Goal: Information Seeking & Learning: Learn about a topic

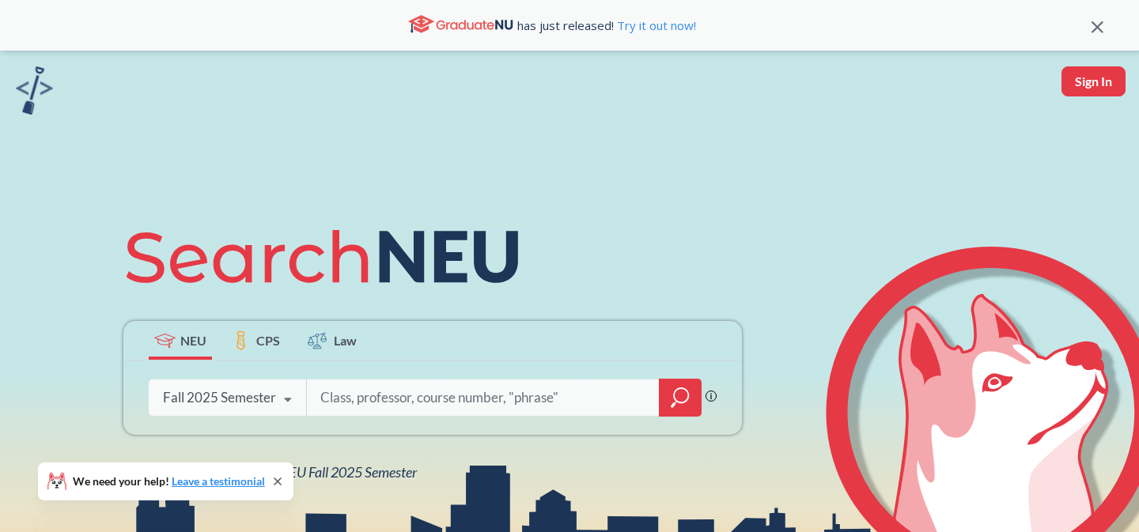
click at [357, 405] on input "search" at bounding box center [483, 397] width 329 height 33
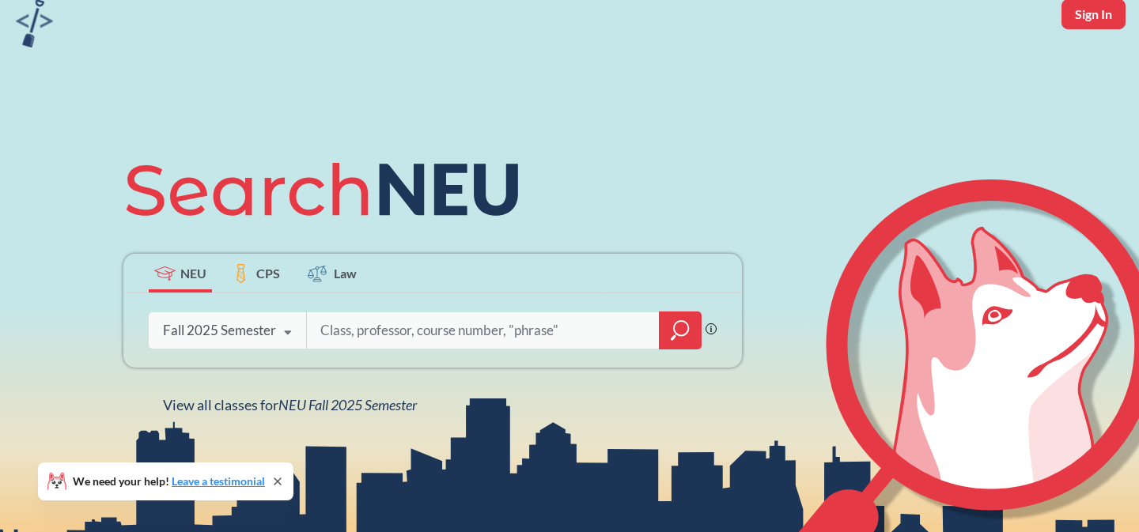
scroll to position [68, 0]
click at [667, 332] on div at bounding box center [680, 330] width 43 height 38
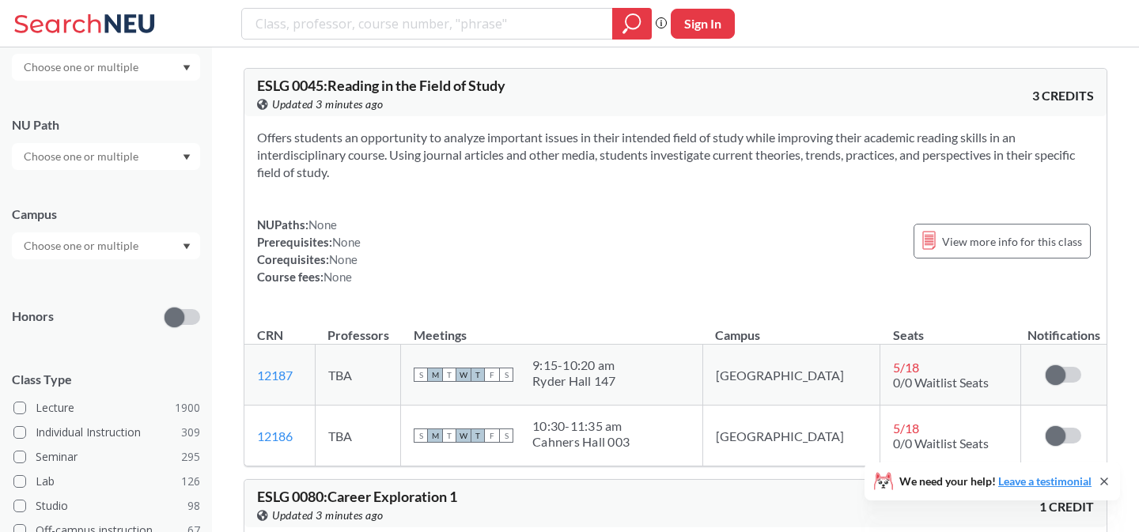
scroll to position [173, 0]
click at [69, 164] on input "text" at bounding box center [82, 160] width 133 height 19
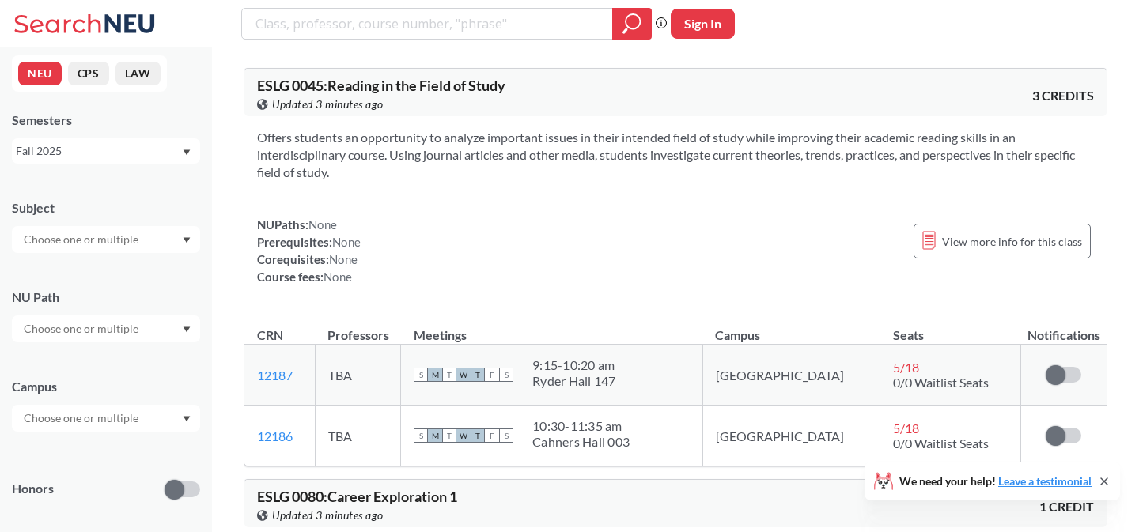
click at [82, 285] on div "NU Path" at bounding box center [106, 308] width 188 height 70
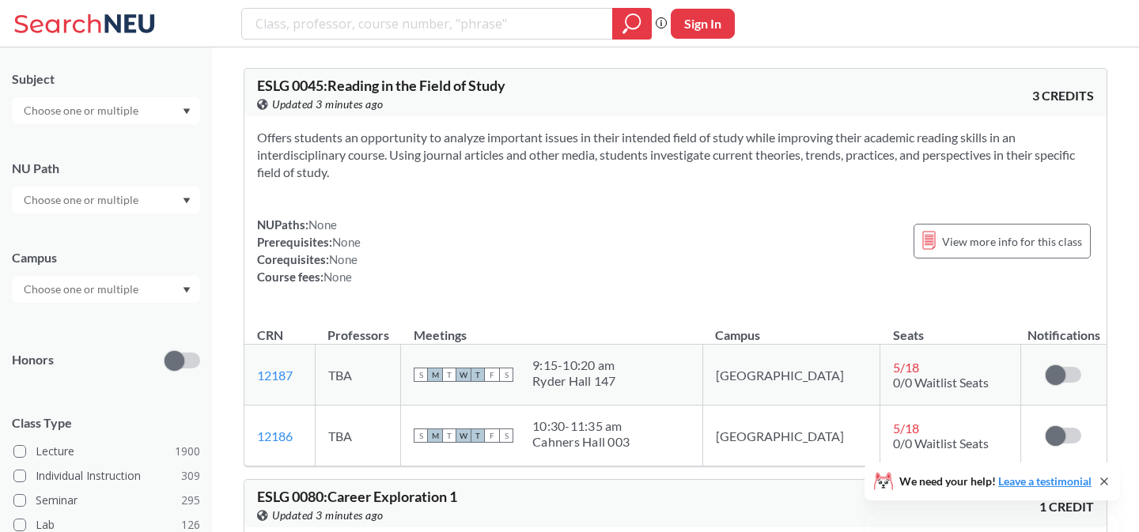
scroll to position [141, 0]
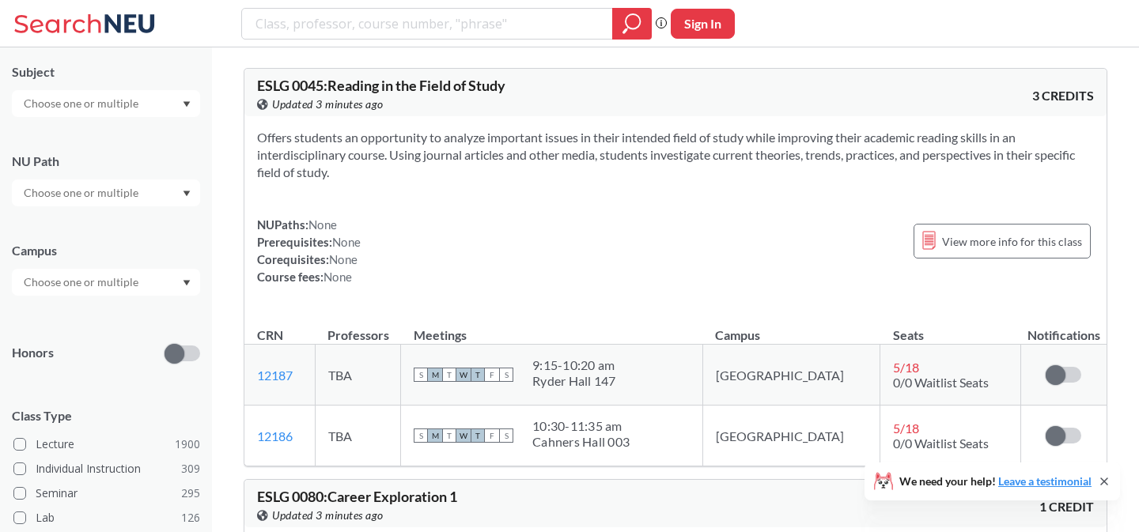
click at [91, 276] on input "text" at bounding box center [82, 282] width 133 height 19
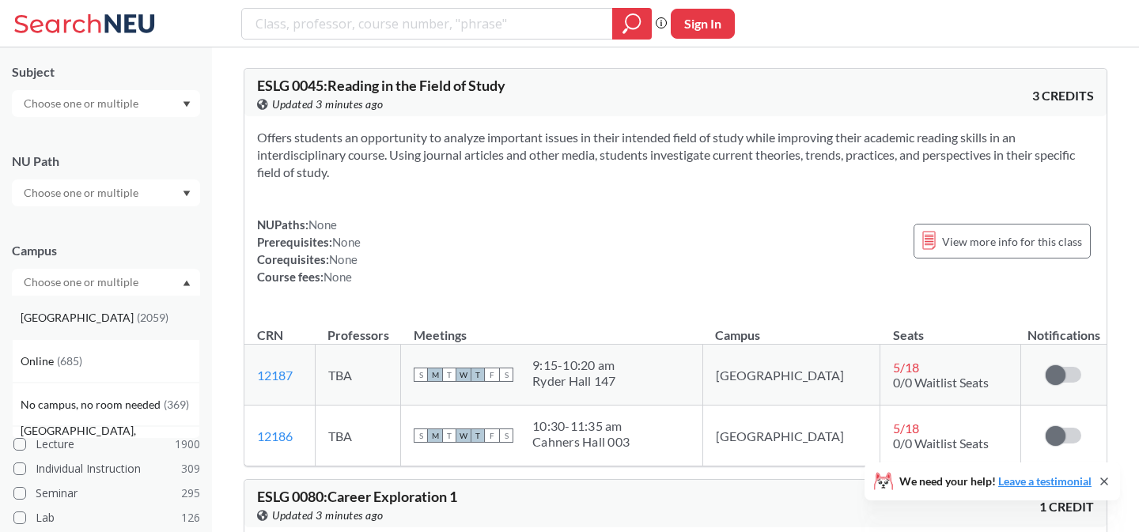
click at [60, 325] on div "[GEOGRAPHIC_DATA] ( 2059 )" at bounding box center [110, 317] width 179 height 17
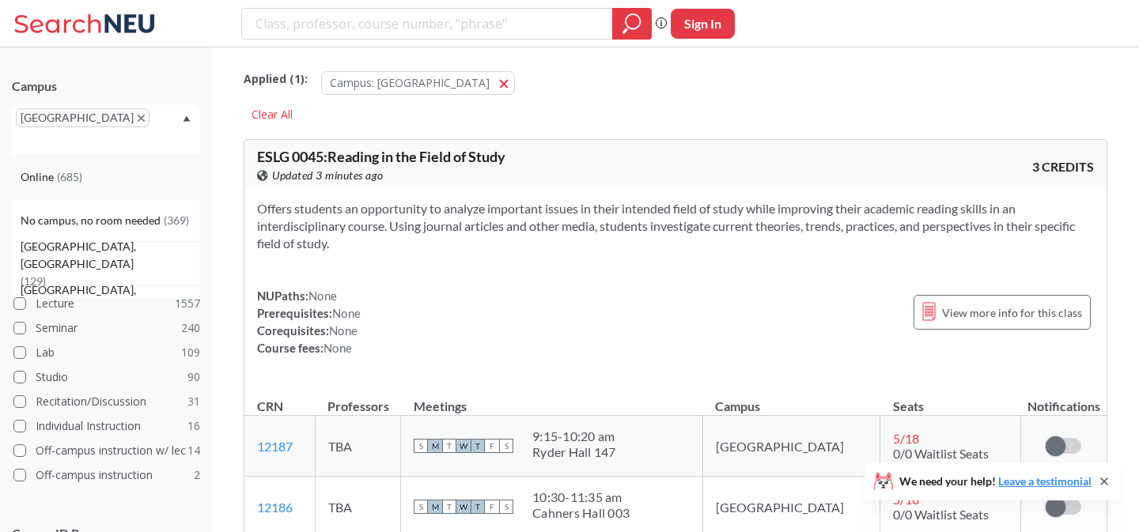
click at [53, 168] on div "Online ( 685 )" at bounding box center [106, 176] width 188 height 43
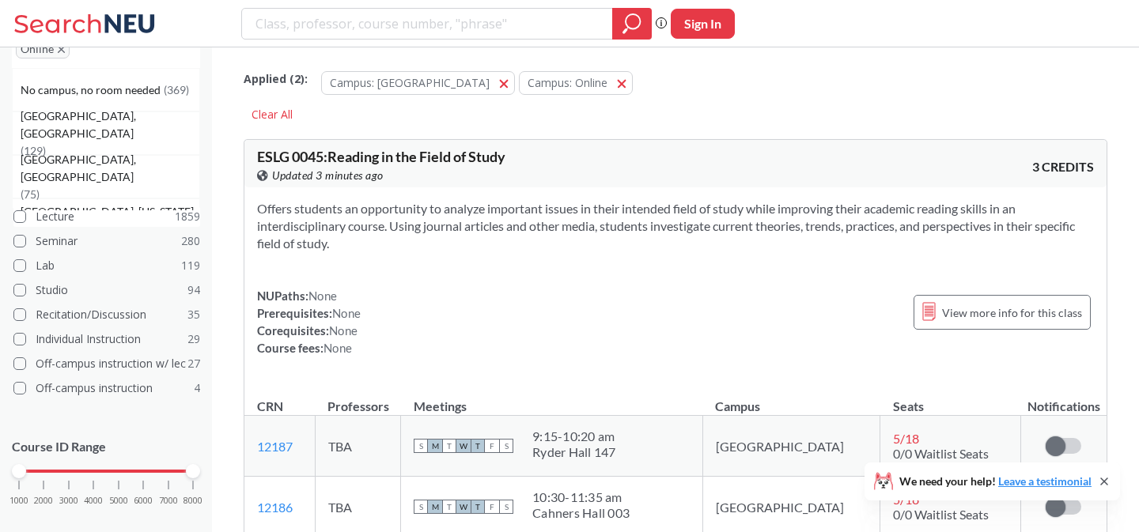
click at [17, 210] on span at bounding box center [19, 216] width 13 height 13
click at [36, 208] on input "Lecture 1859" at bounding box center [42, 214] width 13 height 13
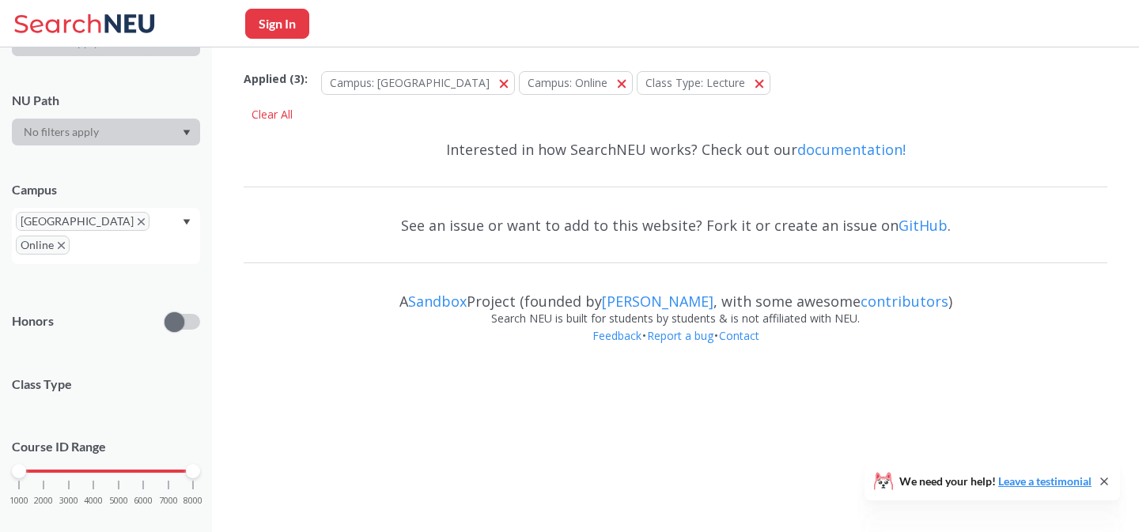
scroll to position [398, 0]
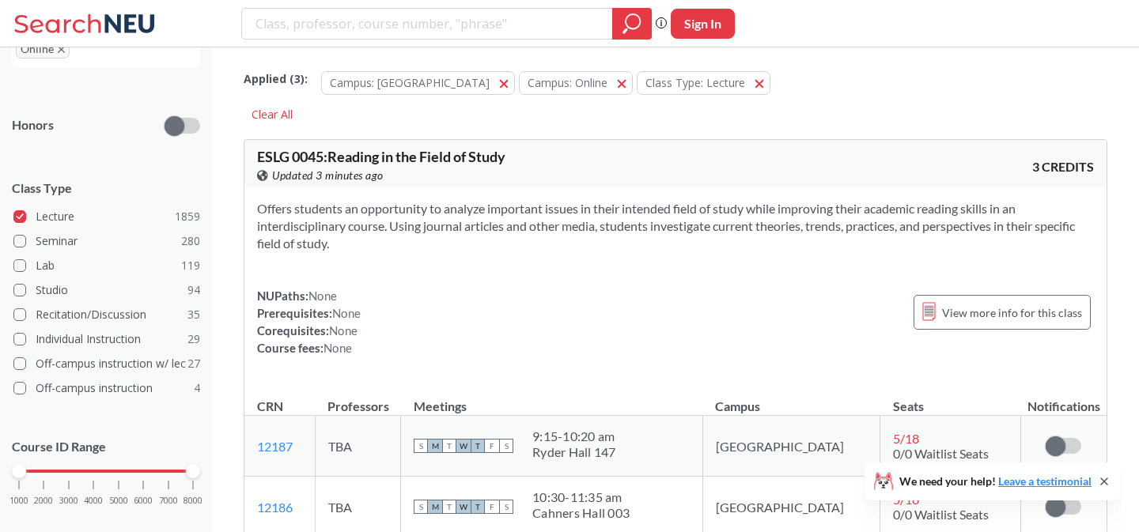
click at [43, 466] on div "1000 2000 3000 4000 5000 6000 7000 8000" at bounding box center [106, 471] width 174 height 11
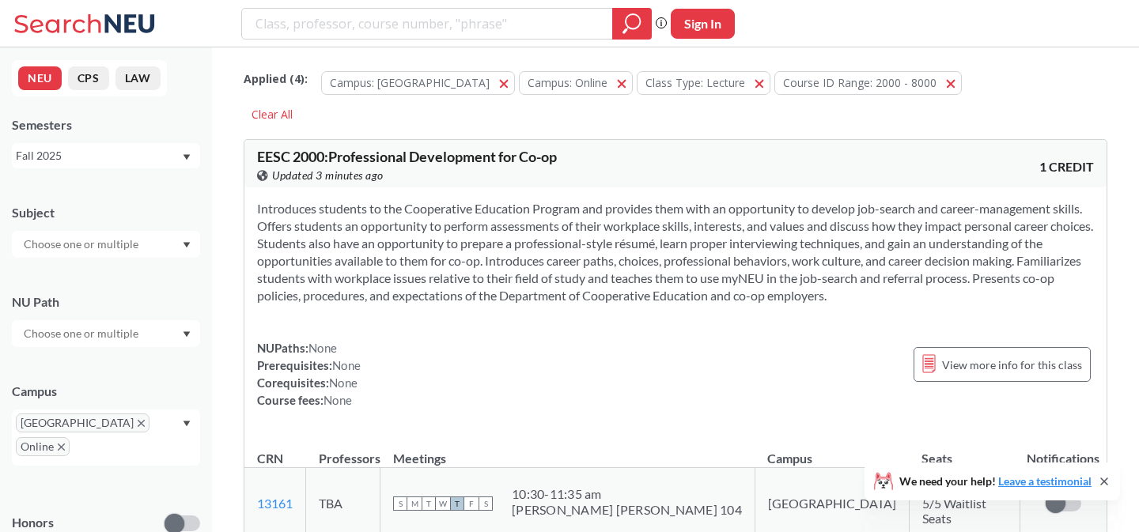
scroll to position [1, 0]
click at [70, 246] on input "text" at bounding box center [82, 244] width 133 height 19
click at [70, 274] on div "CS ( 68 )" at bounding box center [110, 271] width 179 height 17
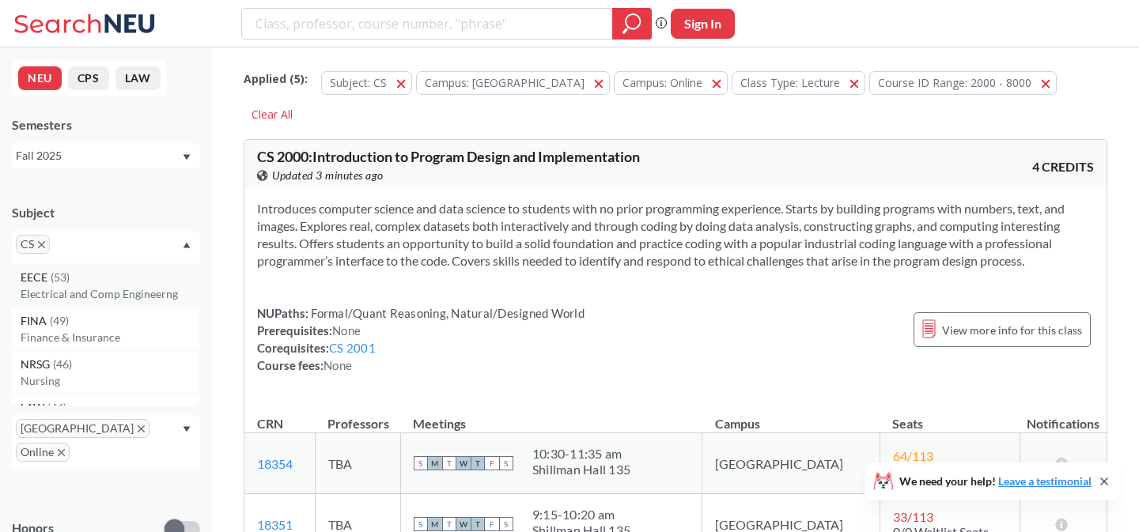
click at [85, 274] on div "EECE ( 53 )" at bounding box center [110, 277] width 179 height 17
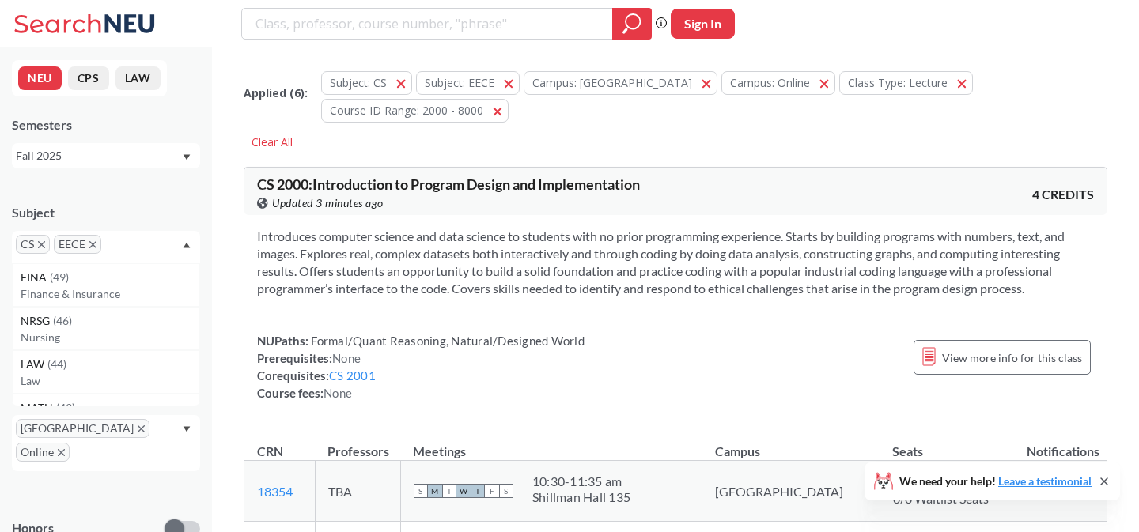
click at [115, 243] on input "text" at bounding box center [128, 249] width 47 height 19
type input "ds"
click at [83, 276] on div "DS ( 12 )" at bounding box center [110, 277] width 179 height 17
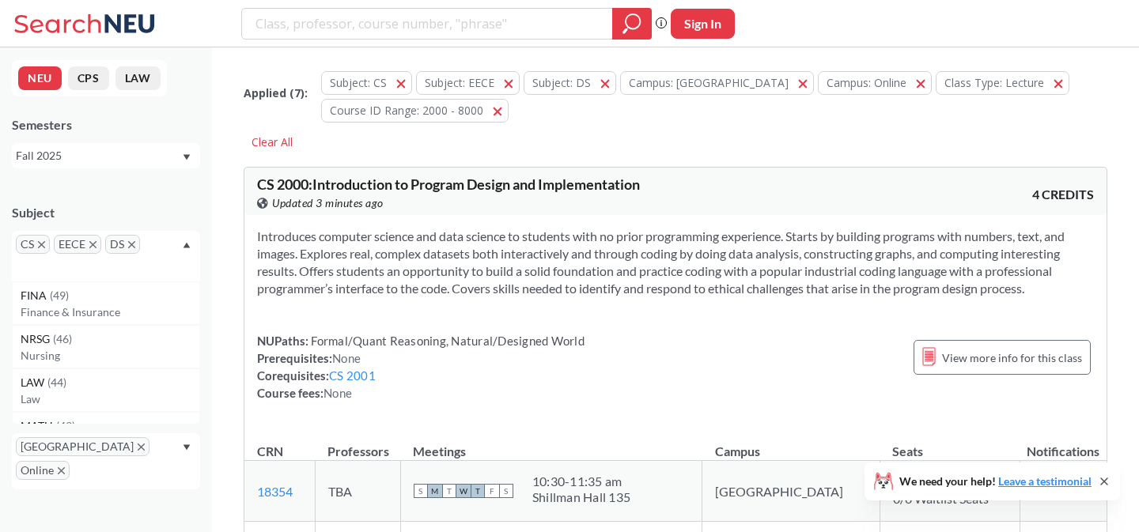
click at [183, 248] on icon "Dropdown arrow" at bounding box center [186, 246] width 7 height 6
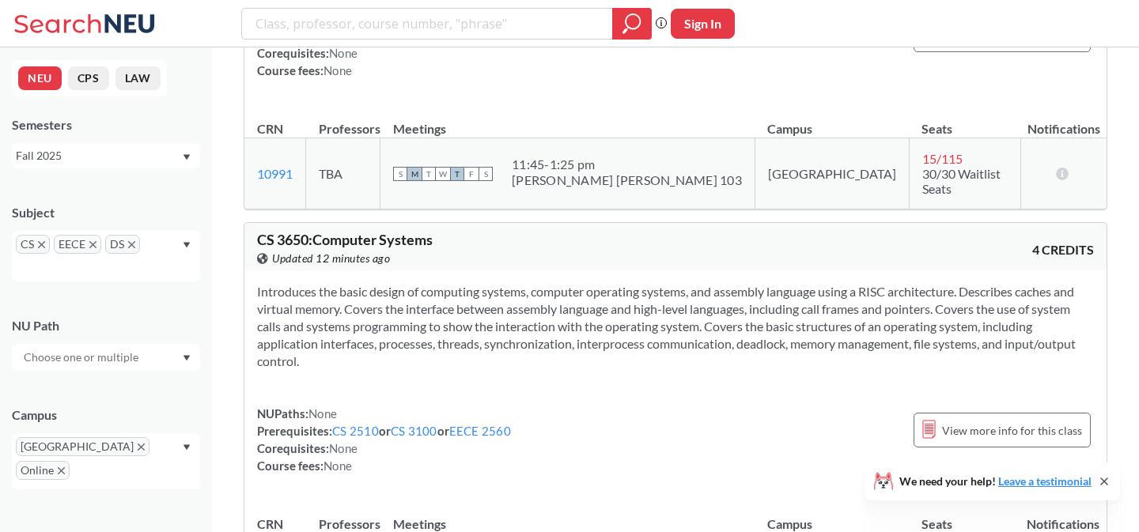
scroll to position [13428, 0]
